Goal: Information Seeking & Learning: Check status

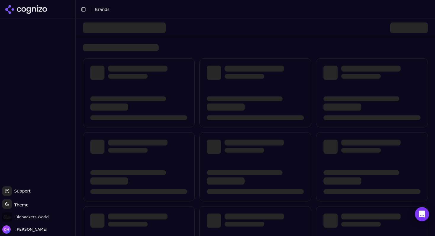
click at [328, 12] on div "Toggle Sidebar Brands" at bounding box center [249, 9] width 347 height 8
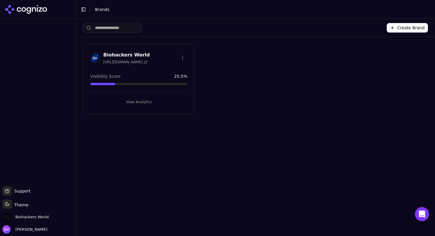
click at [144, 55] on h3 "Biohackers World" at bounding box center [126, 54] width 46 height 7
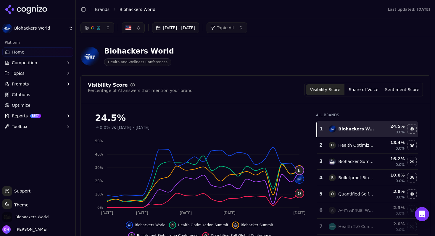
click at [39, 76] on button "Topics" at bounding box center [37, 73] width 71 height 9
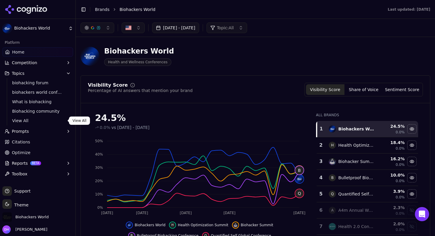
click at [42, 117] on link "View All" at bounding box center [38, 121] width 56 height 8
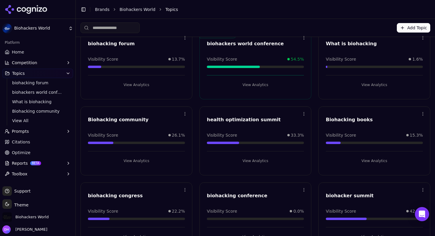
scroll to position [27, 0]
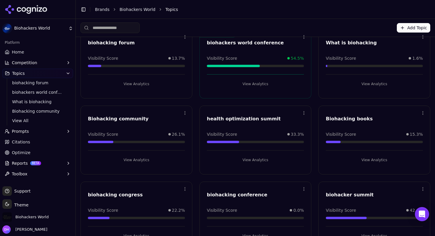
click at [338, 159] on button "View Analytics" at bounding box center [374, 159] width 97 height 9
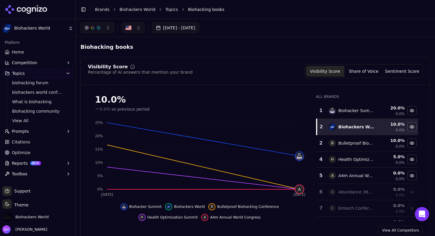
click at [199, 26] on button "[DATE] - [DATE]" at bounding box center [175, 27] width 47 height 11
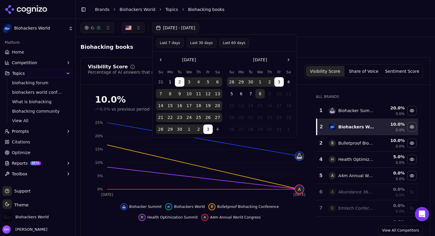
click at [206, 43] on button "Last 30 days" at bounding box center [201, 42] width 30 height 9
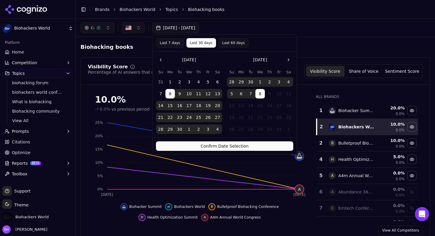
click at [217, 149] on button "Confirm Date Selection" at bounding box center [224, 145] width 137 height 9
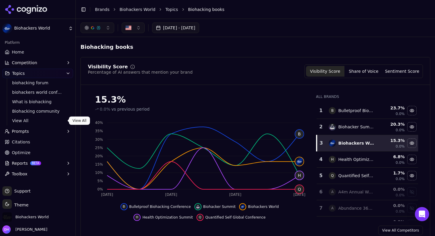
click at [34, 120] on span "View All" at bounding box center [37, 121] width 51 height 6
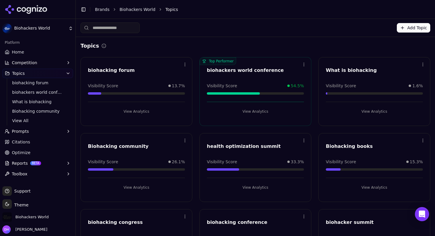
click at [34, 54] on link "Home" at bounding box center [37, 51] width 71 height 9
